Goal: Navigation & Orientation: Find specific page/section

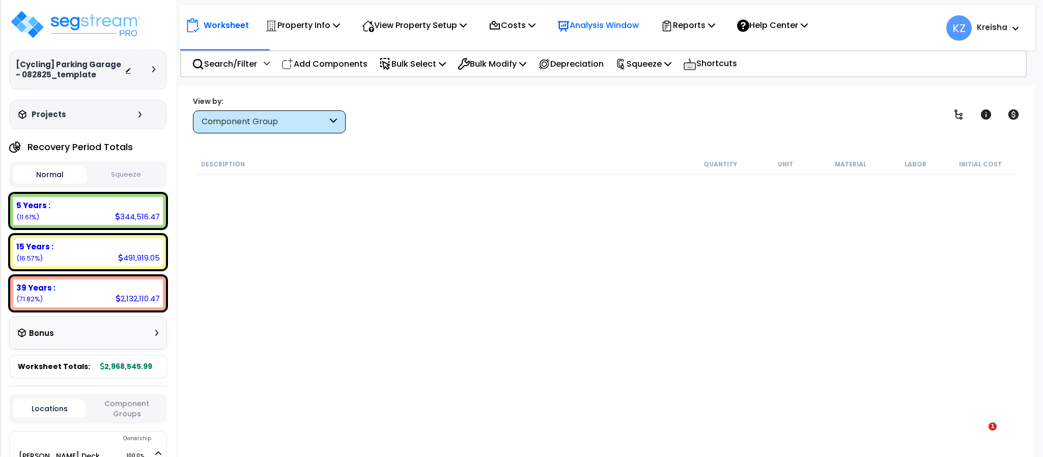
click at [605, 114] on div "View by: Component Group High to Low (Total Cost)" at bounding box center [606, 115] width 835 height 38
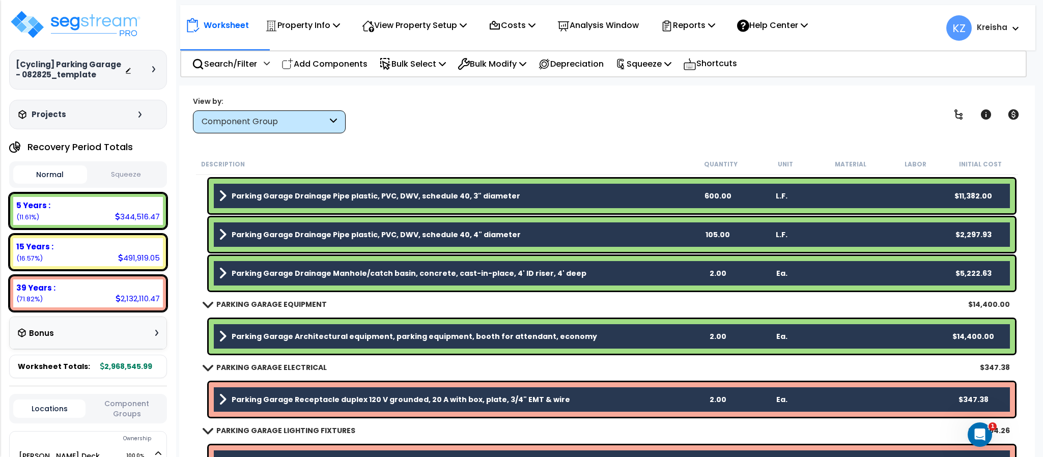
scroll to position [2533, 0]
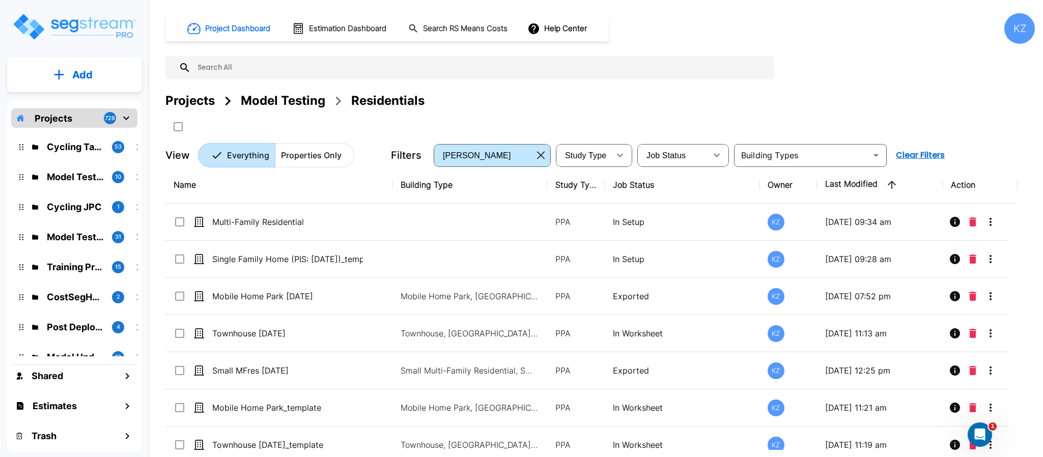
click at [839, 98] on div "Projects Model Testing Residentials" at bounding box center [601, 101] width 870 height 18
click at [839, 97] on div "Projects Model Testing Residentials" at bounding box center [601, 101] width 870 height 18
click at [828, 69] on div "Project Dashboard Estimation Dashboard Search RS Means Costs Help Center KZ Pro…" at bounding box center [601, 90] width 870 height 154
click at [282, 99] on div "Model Testing" at bounding box center [283, 101] width 85 height 18
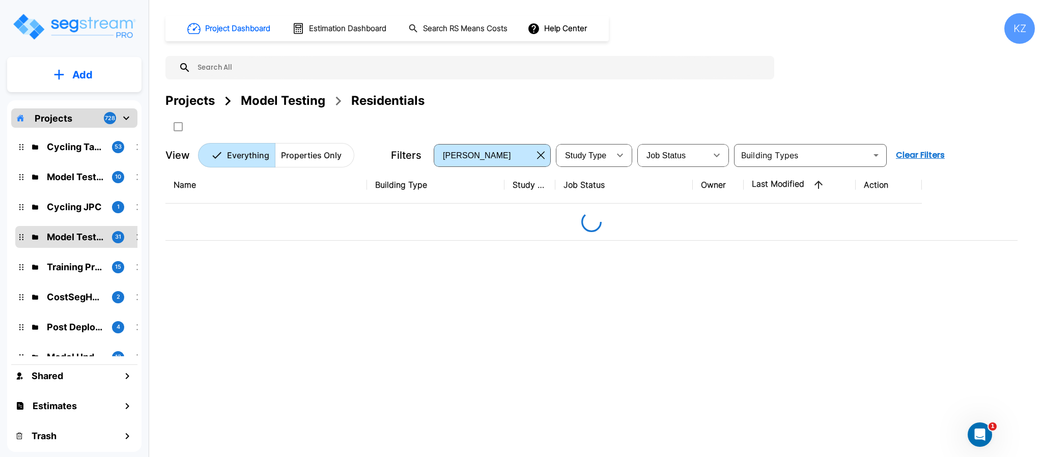
click at [868, 66] on div "Project Dashboard Estimation Dashboard Search RS Means Costs Help Center KZ Pro…" at bounding box center [601, 90] width 870 height 154
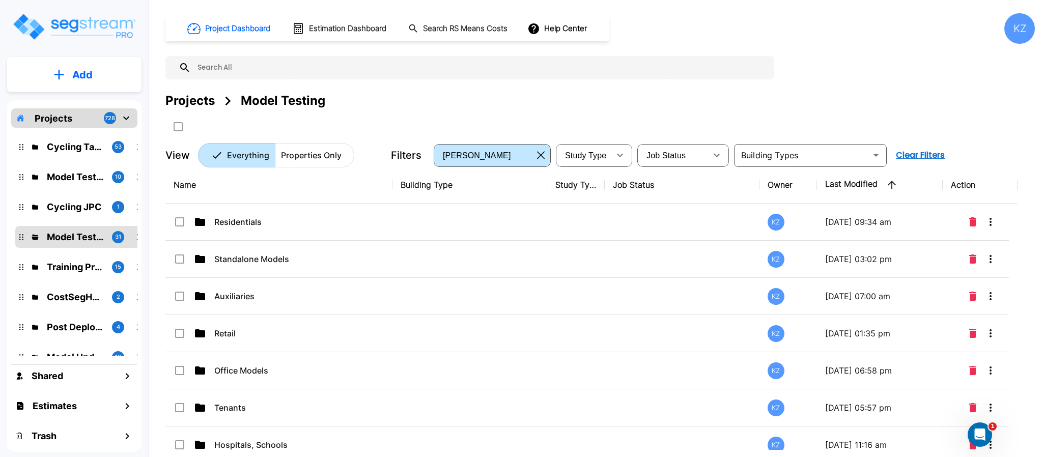
click at [867, 60] on div "Project Dashboard Estimation Dashboard Search RS Means Costs Help Center KZ Pro…" at bounding box center [601, 90] width 870 height 154
click at [833, 66] on div "Project Dashboard Estimation Dashboard Search RS Means Costs Help Center KZ Pro…" at bounding box center [601, 90] width 870 height 154
click at [829, 62] on div "Project Dashboard Estimation Dashboard Search RS Means Costs Help Center KZ Pro…" at bounding box center [601, 90] width 870 height 154
click at [830, 23] on div "Project Dashboard Estimation Dashboard Search RS Means Costs Help Center KZ" at bounding box center [601, 28] width 870 height 31
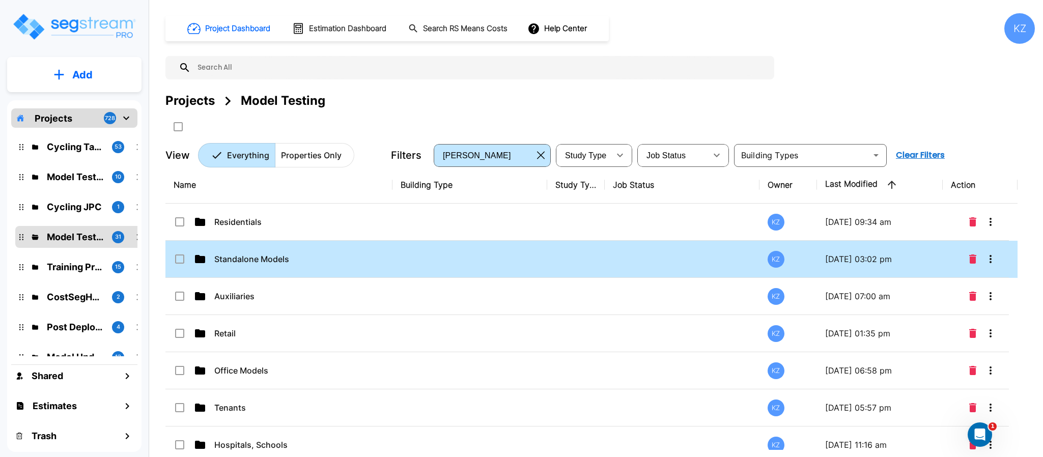
click at [252, 253] on p "Standalone Models" at bounding box center [289, 259] width 151 height 12
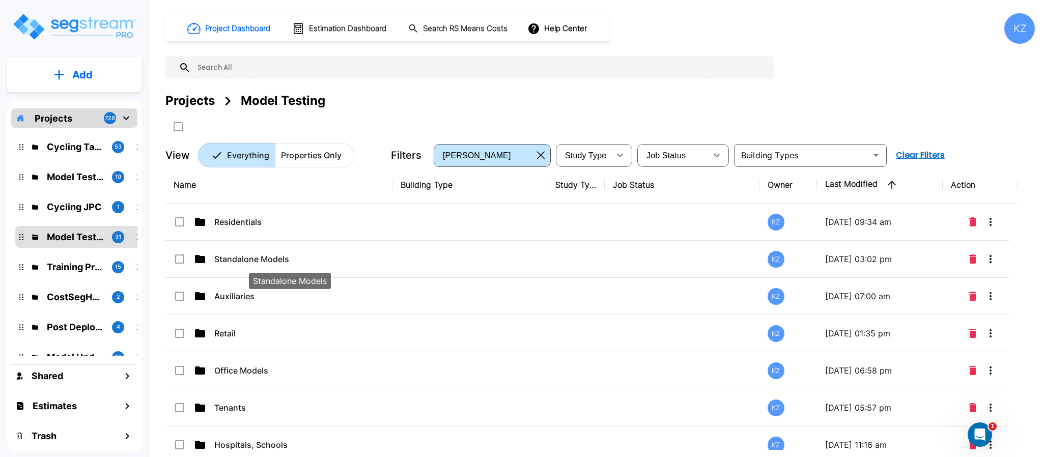
click at [252, 254] on p "Standalone Models" at bounding box center [289, 259] width 151 height 12
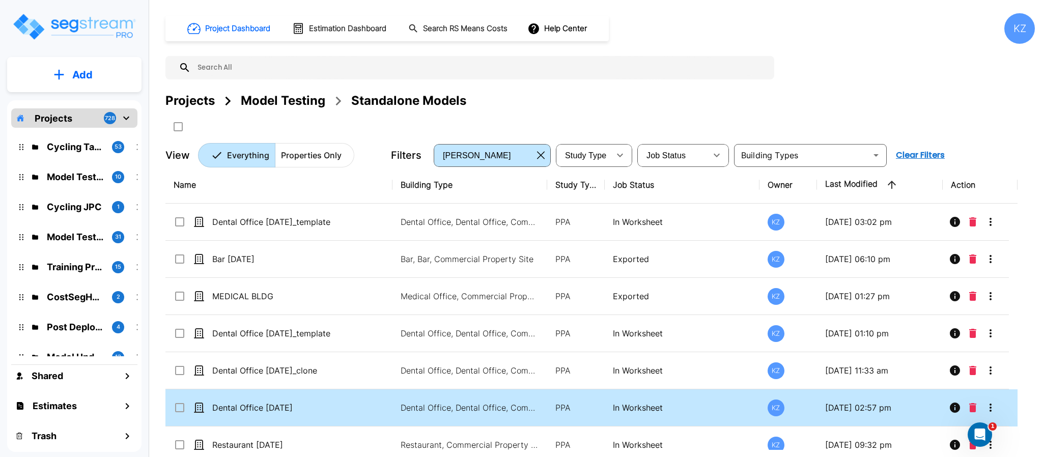
scroll to position [4, 0]
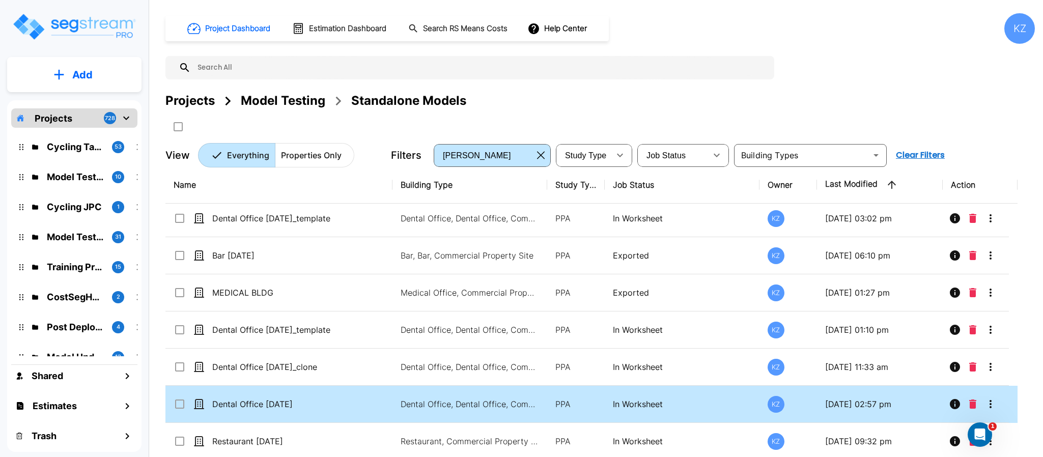
scroll to position [187, 0]
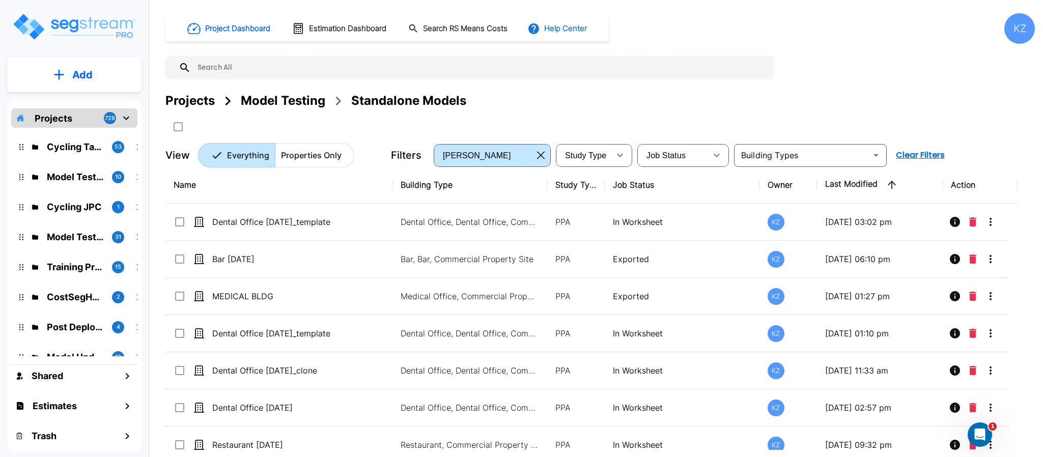
scroll to position [344, 0]
